Goal: Task Accomplishment & Management: Use online tool/utility

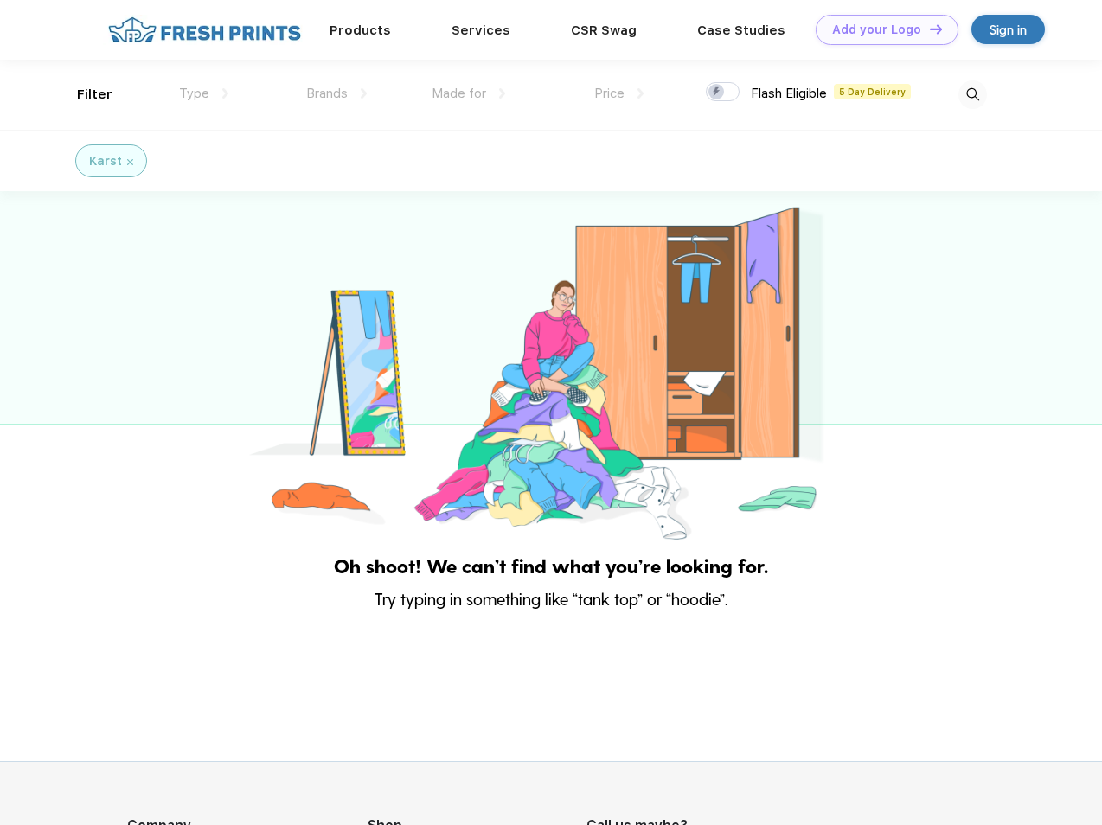
click at [881, 29] on link "Add your Logo Design Tool" at bounding box center [887, 30] width 143 height 30
click at [0, 0] on div "Design Tool" at bounding box center [0, 0] width 0 height 0
click at [928, 29] on link "Add your Logo Design Tool" at bounding box center [887, 30] width 143 height 30
click at [83, 94] on div "Filter" at bounding box center [94, 95] width 35 height 20
click at [204, 93] on span "Type" at bounding box center [194, 94] width 30 height 16
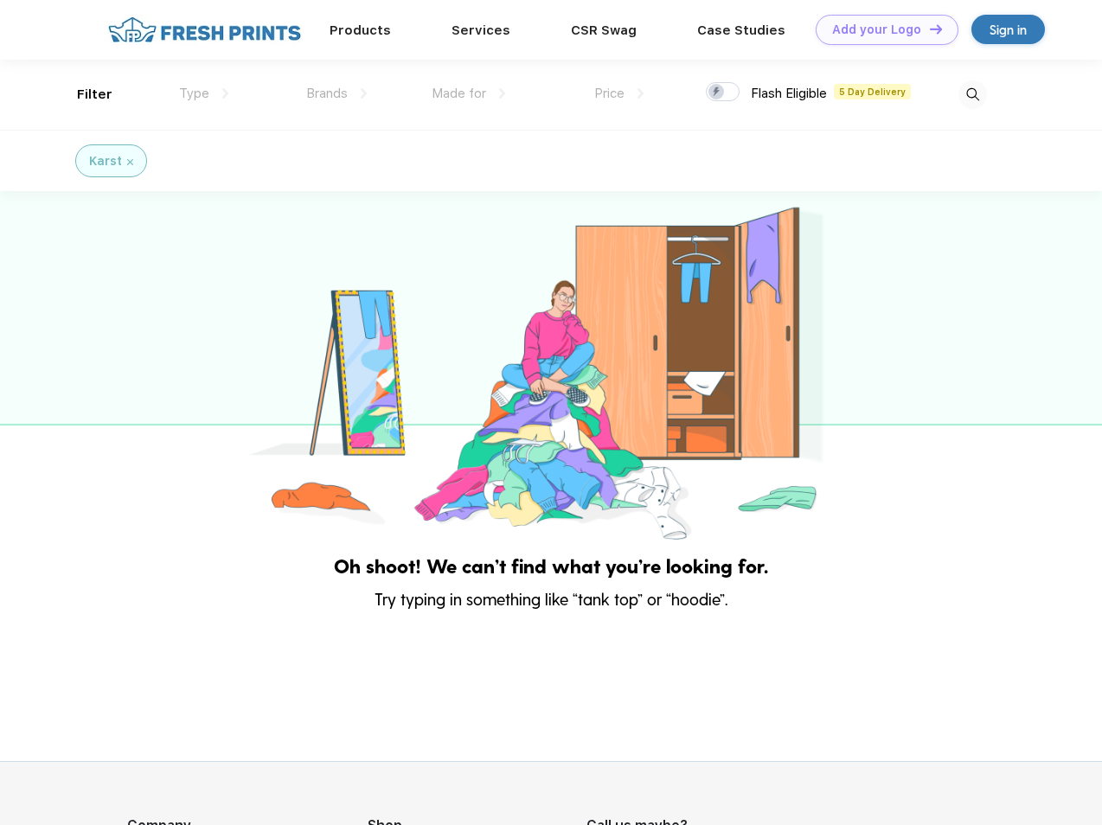
click at [337, 93] on span "Brands" at bounding box center [327, 94] width 42 height 16
click at [469, 93] on span "Made for" at bounding box center [459, 94] width 55 height 16
click at [619, 93] on span "Price" at bounding box center [609, 94] width 30 height 16
click at [723, 93] on div at bounding box center [723, 91] width 34 height 19
click at [717, 93] on input "checkbox" at bounding box center [711, 86] width 11 height 11
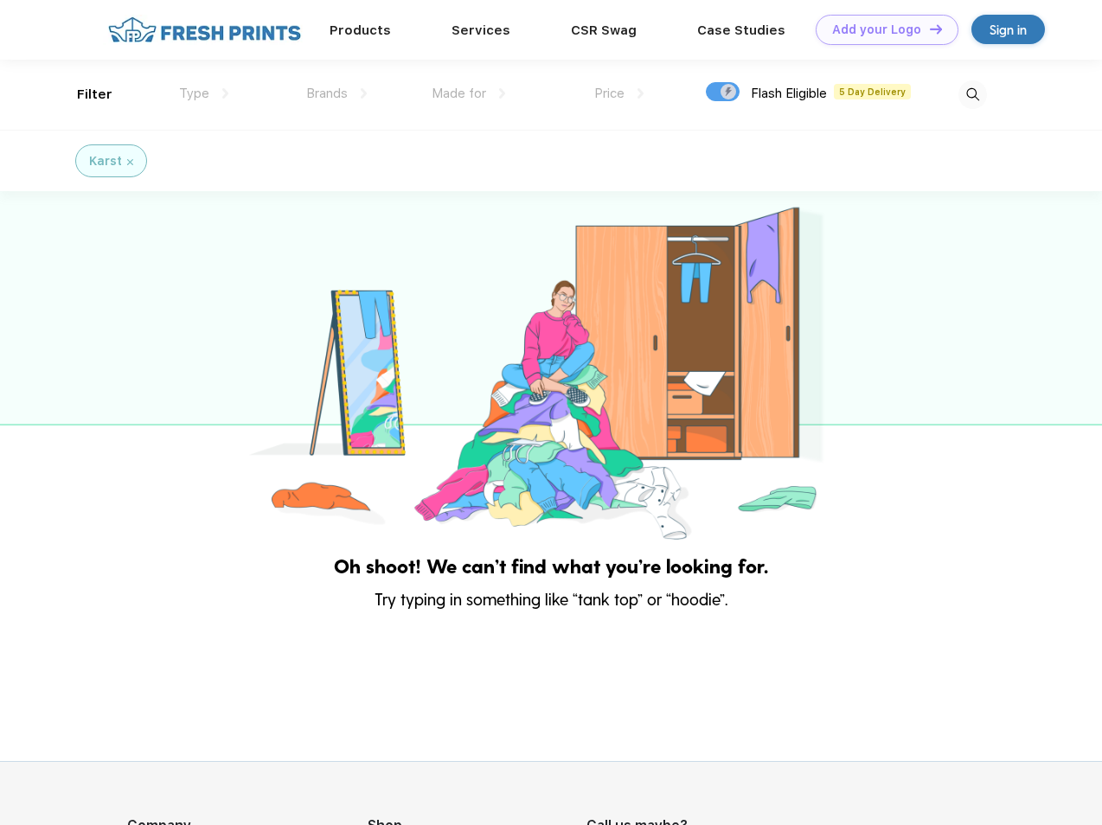
click at [973, 94] on img at bounding box center [973, 94] width 29 height 29
